Goal: Check status: Check status

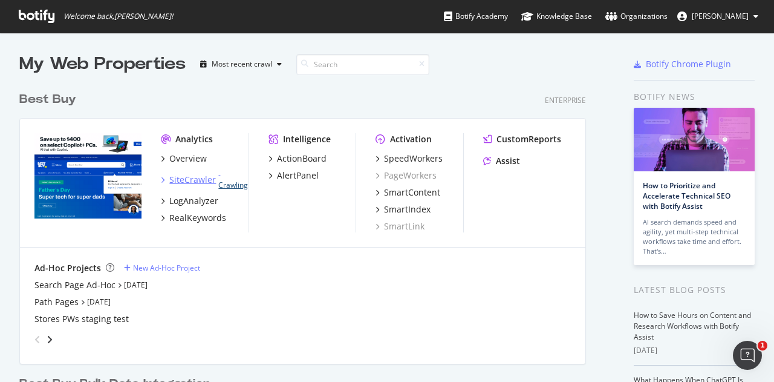
click at [226, 183] on link "Crawling" at bounding box center [233, 185] width 30 height 10
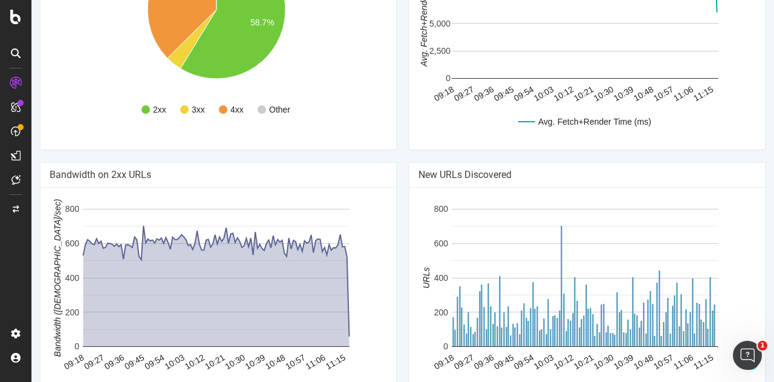
scroll to position [1010, 0]
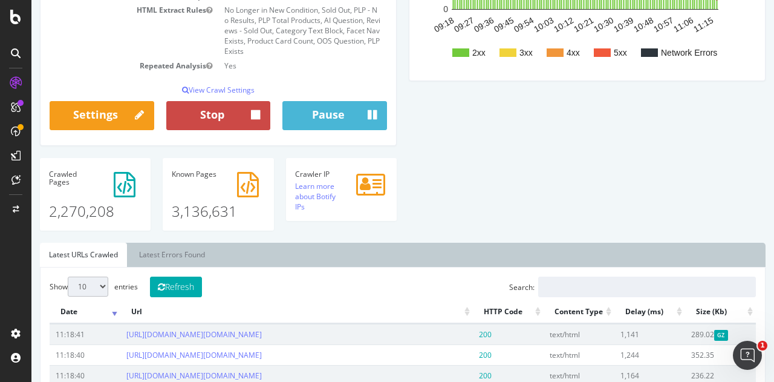
scroll to position [405, 0]
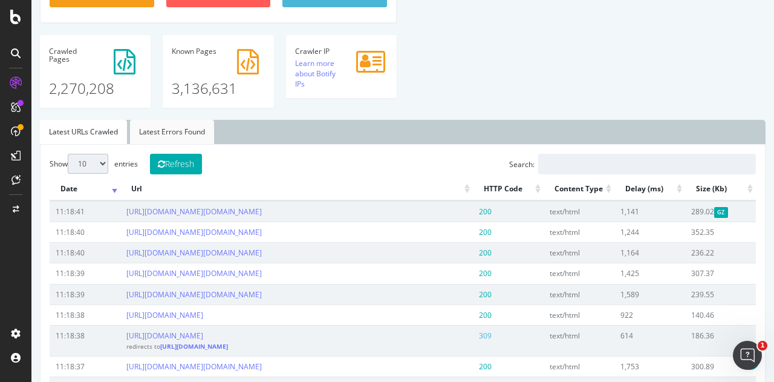
click at [182, 144] on link "Latest Errors Found" at bounding box center [172, 132] width 84 height 24
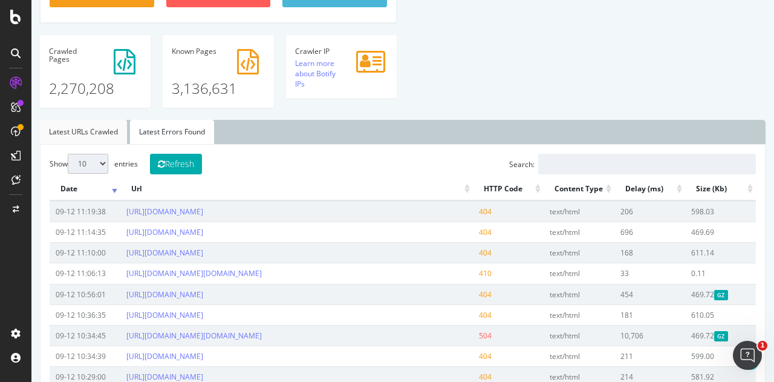
click at [68, 143] on link "Latest URLs Crawled" at bounding box center [83, 132] width 87 height 24
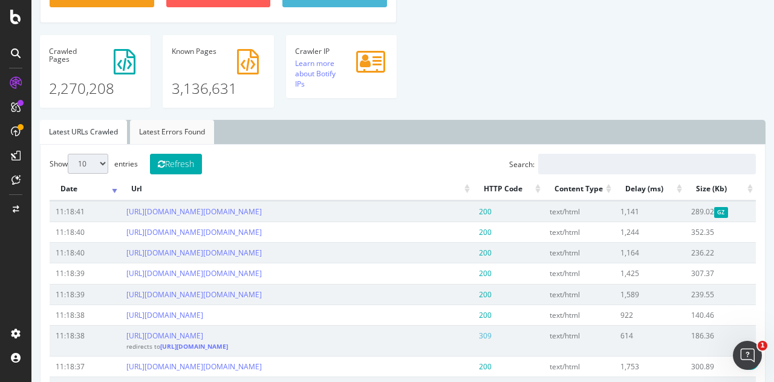
click at [151, 143] on link "Latest Errors Found" at bounding box center [172, 132] width 84 height 24
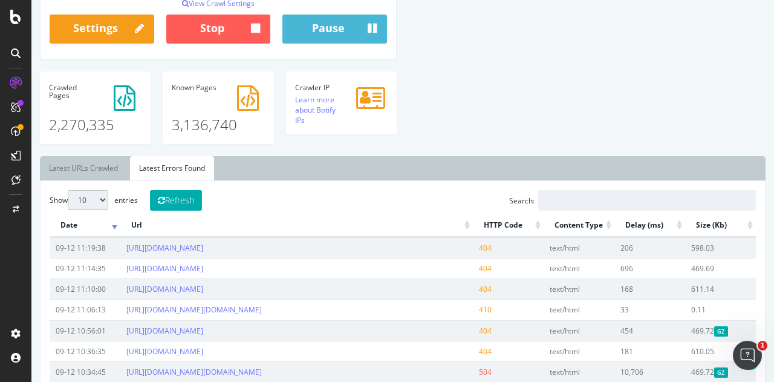
scroll to position [163, 0]
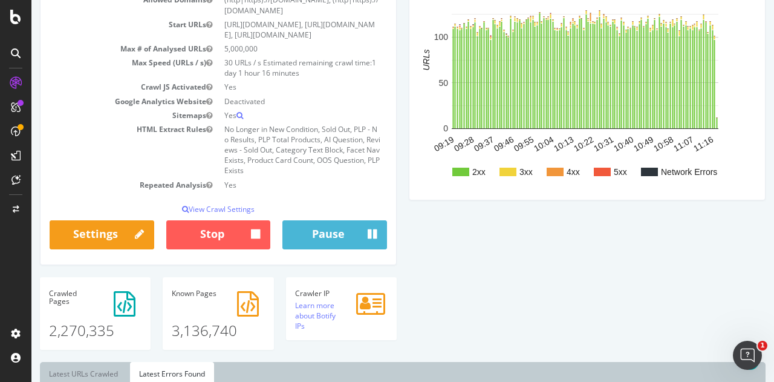
click at [72, 322] on p "2,270,335" at bounding box center [95, 324] width 93 height 33
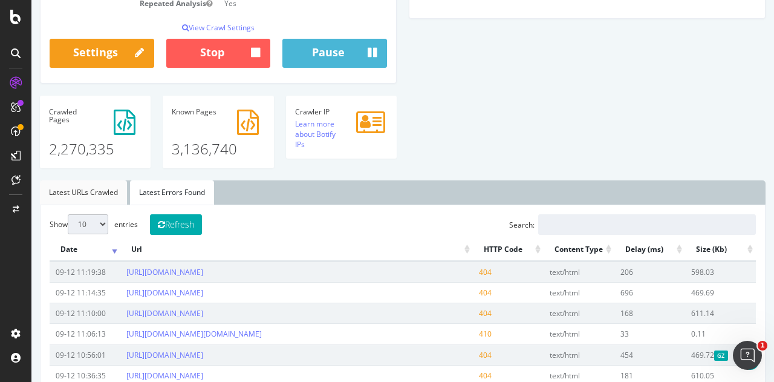
click at [81, 197] on link "Latest URLs Crawled" at bounding box center [83, 192] width 87 height 24
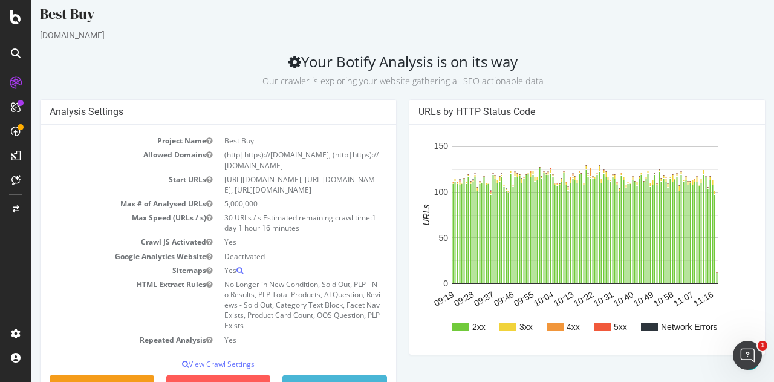
scroll to position [0, 0]
